Goal: Information Seeking & Learning: Learn about a topic

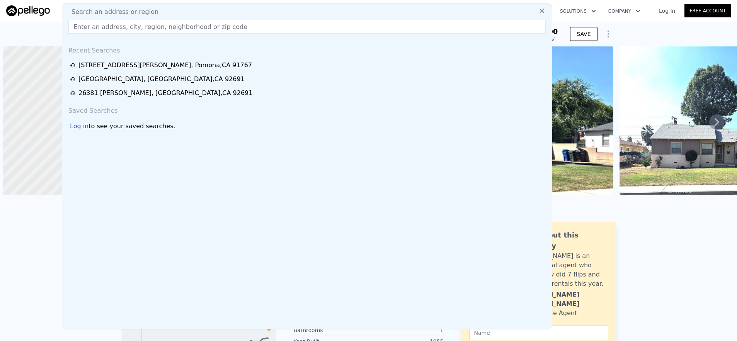
scroll to position [0, 3]
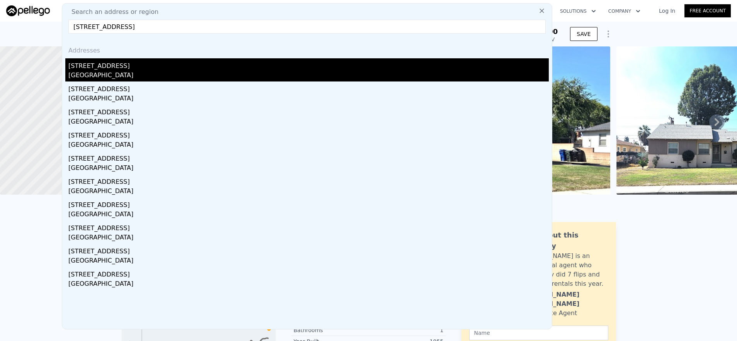
type input "[STREET_ADDRESS]"
click at [187, 65] on div "[STREET_ADDRESS]" at bounding box center [308, 64] width 480 height 12
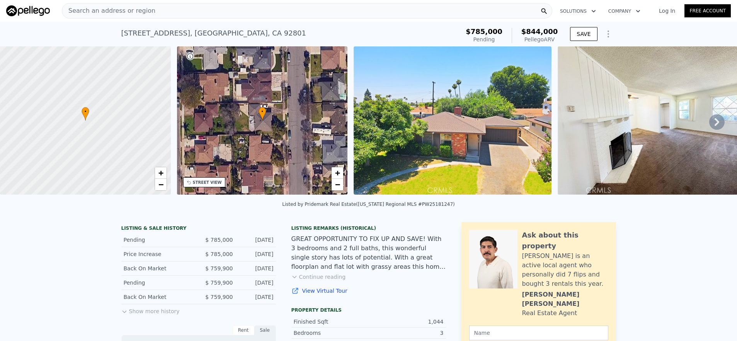
click at [251, 14] on div "Search an address or region" at bounding box center [307, 10] width 490 height 15
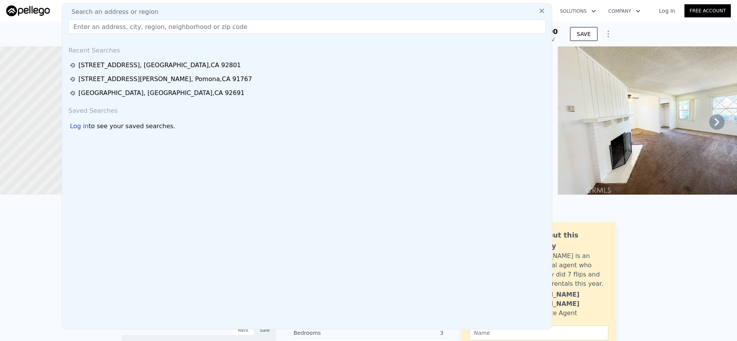
click at [251, 14] on div "Search an address or region" at bounding box center [306, 11] width 483 height 9
click at [254, 20] on input "text" at bounding box center [306, 27] width 477 height 14
paste input "[STREET_ADDRESS]"
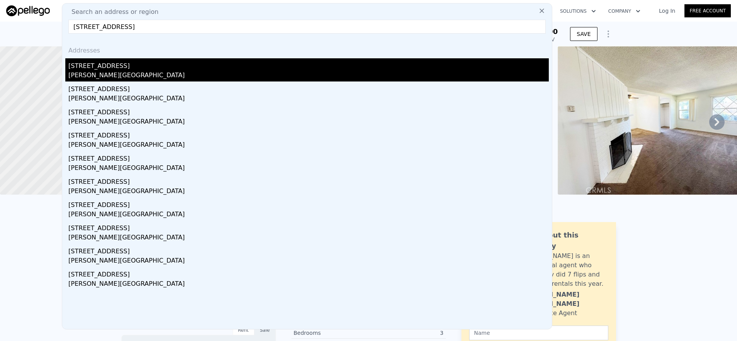
type input "[STREET_ADDRESS]"
click at [162, 68] on div "[STREET_ADDRESS]" at bounding box center [308, 64] width 480 height 12
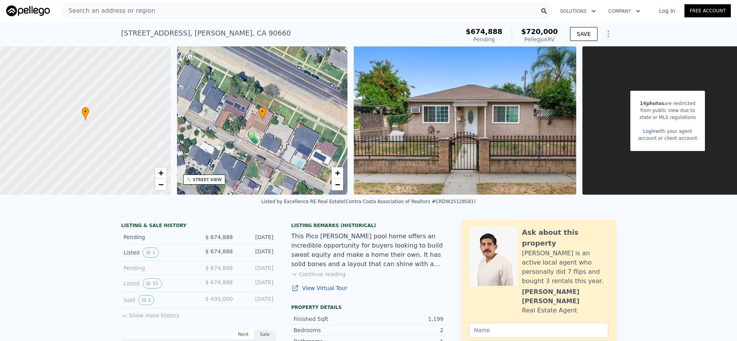
click at [261, 11] on div "Search an address or region" at bounding box center [307, 10] width 490 height 15
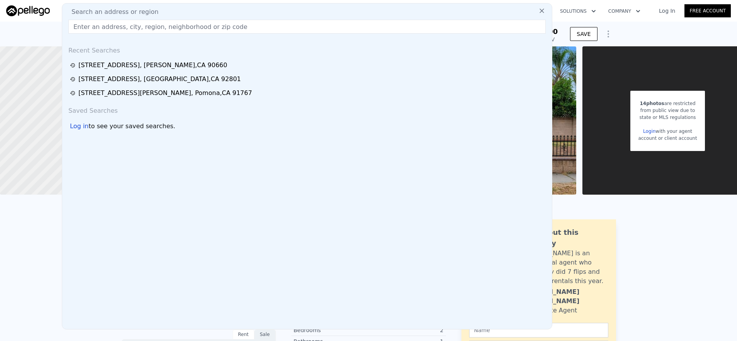
click at [266, 34] on div "Search an address or region Recent Searches [STREET_ADDRESS] [STREET_ADDRESS][G…" at bounding box center [307, 166] width 490 height 326
click at [265, 29] on input "text" at bounding box center [306, 27] width 477 height 14
paste input "[STREET_ADDRESS]"
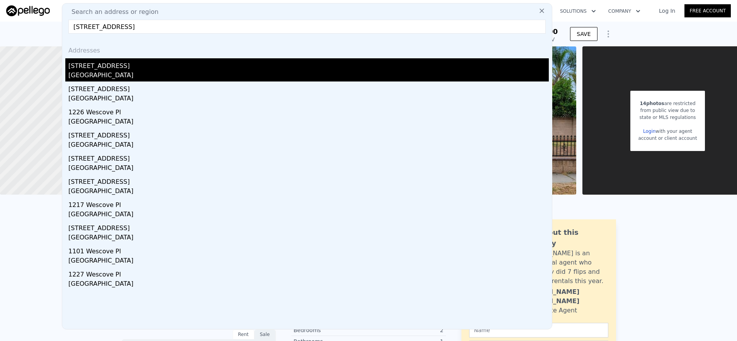
type input "[STREET_ADDRESS]"
click at [251, 69] on div "[STREET_ADDRESS]" at bounding box center [308, 64] width 480 height 12
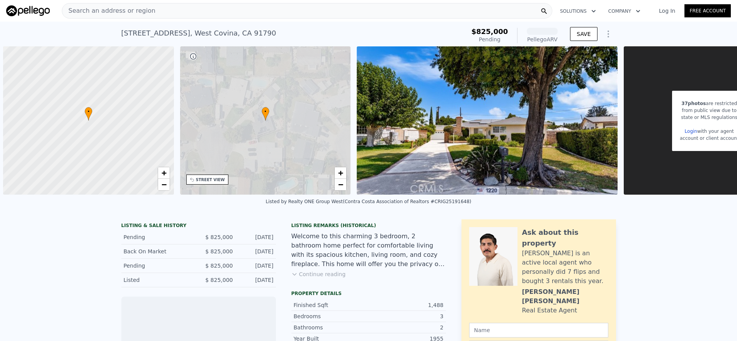
scroll to position [0, 3]
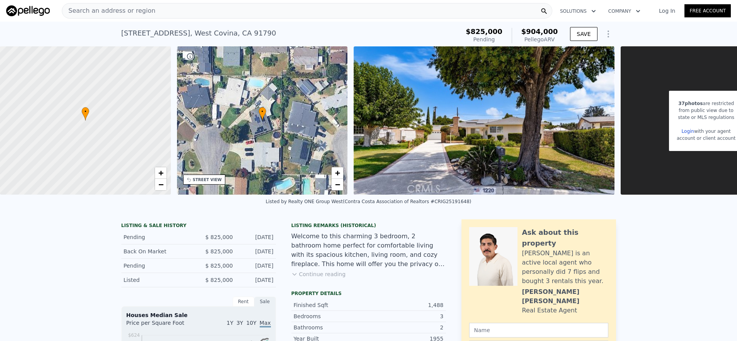
click at [120, 9] on span "Search an address or region" at bounding box center [108, 10] width 93 height 9
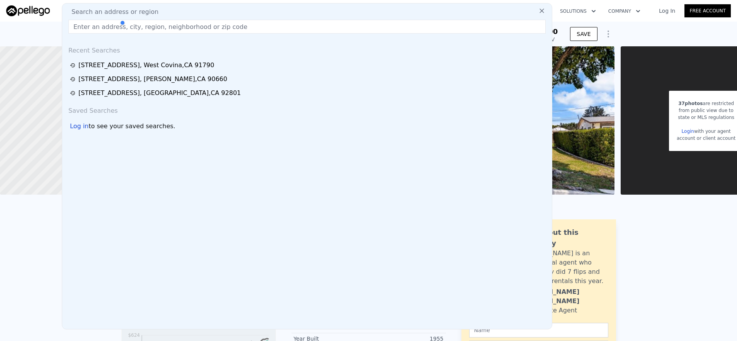
click at [130, 24] on div at bounding box center [155, 22] width 73 height 15
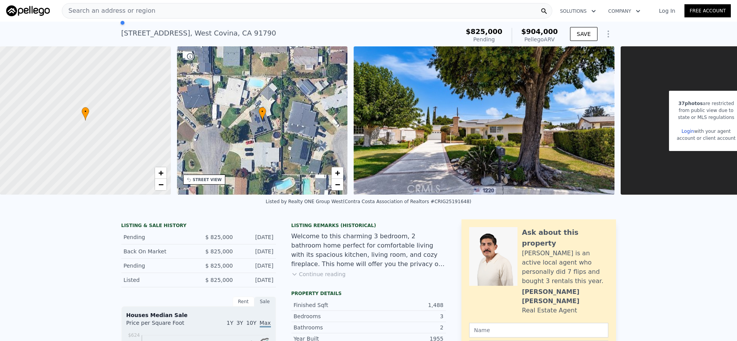
click at [134, 11] on span "Search an address or region" at bounding box center [108, 10] width 93 height 9
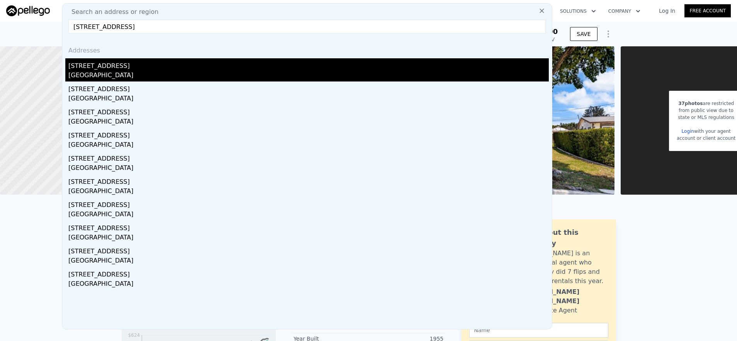
type input "[STREET_ADDRESS]"
click at [141, 75] on div "[GEOGRAPHIC_DATA]" at bounding box center [308, 76] width 480 height 11
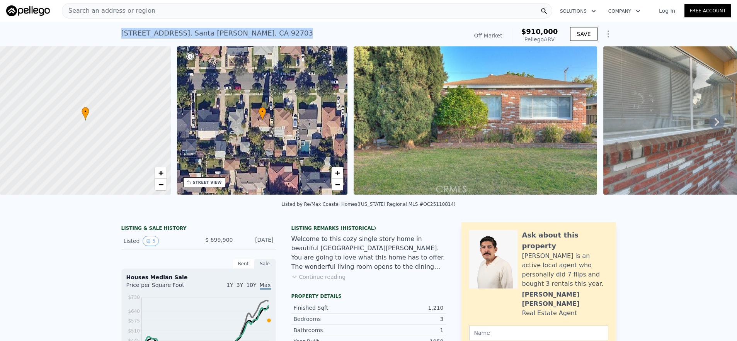
drag, startPoint x: 117, startPoint y: 32, endPoint x: 278, endPoint y: 37, distance: 160.4
click at [278, 37] on div "[STREET_ADDRESS] Sold (~ARV $910k ) Off Market $910,000 Pellego ARV SAVE" at bounding box center [368, 34] width 737 height 25
copy div "[STREET_ADDRESS]"
click at [243, 7] on div "Search an address or region" at bounding box center [307, 10] width 490 height 15
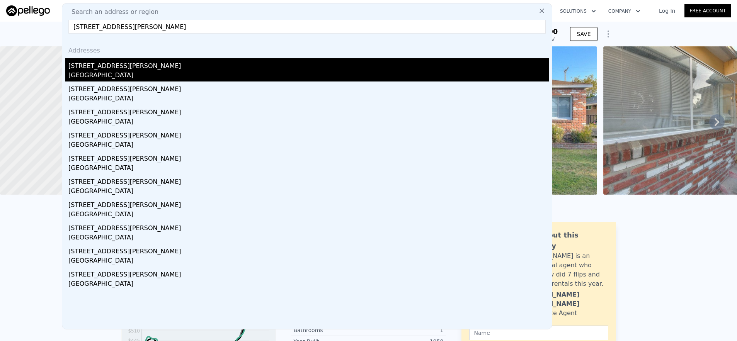
type input "[STREET_ADDRESS][PERSON_NAME]"
click at [267, 76] on div "[GEOGRAPHIC_DATA]" at bounding box center [308, 76] width 480 height 11
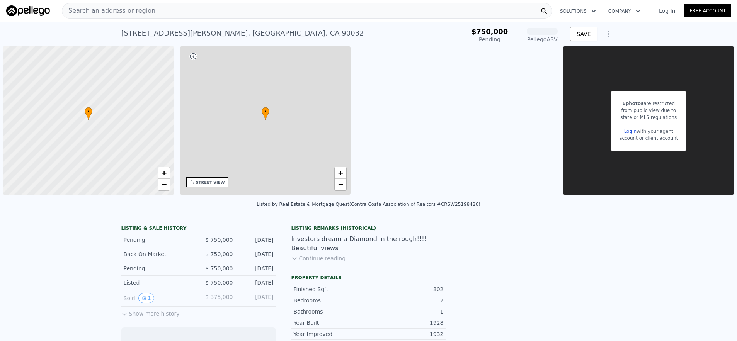
scroll to position [0, 3]
